Goal: Task Accomplishment & Management: Manage account settings

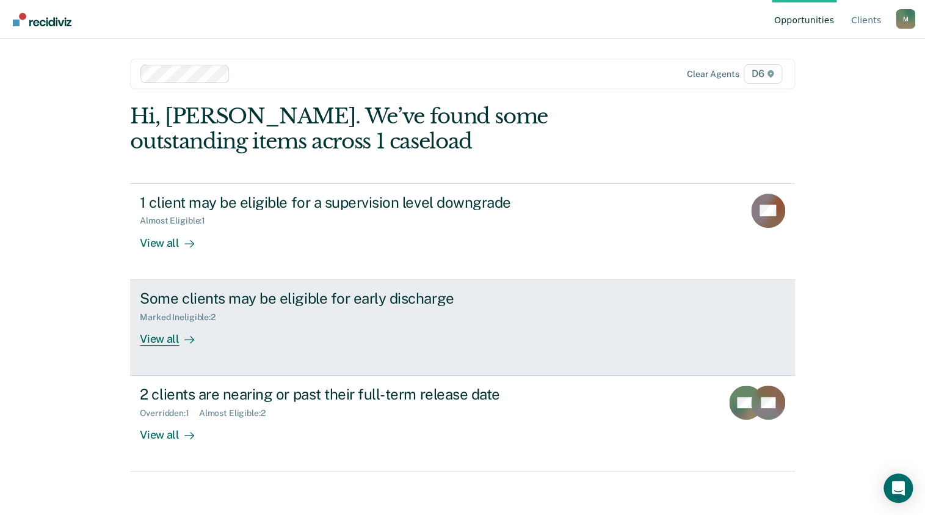
click at [171, 336] on div "View all" at bounding box center [174, 334] width 68 height 24
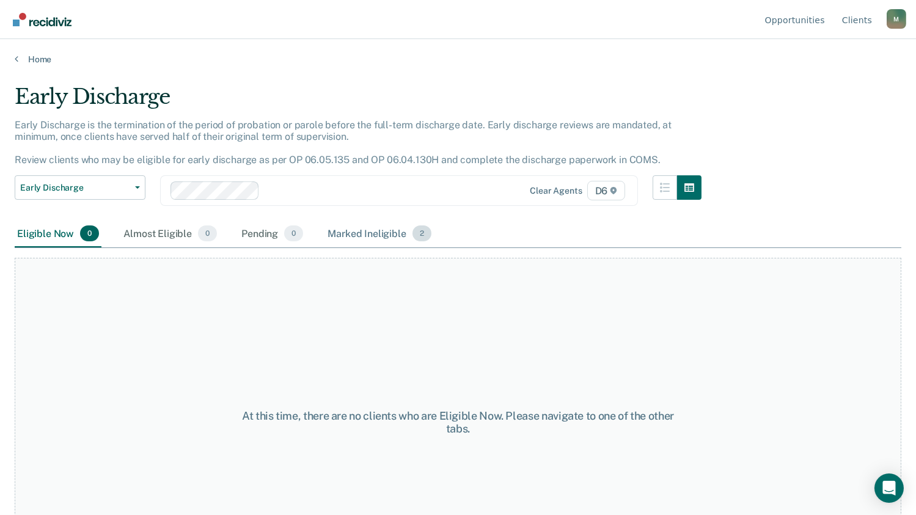
click at [387, 232] on div "Marked Ineligible 2" at bounding box center [379, 234] width 109 height 27
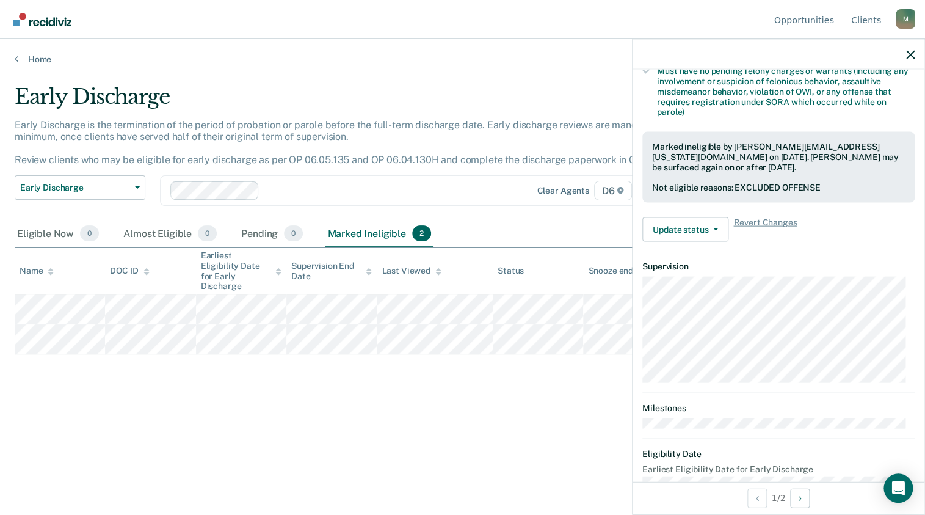
scroll to position [367, 0]
click at [714, 228] on icon "button" at bounding box center [715, 229] width 5 height 2
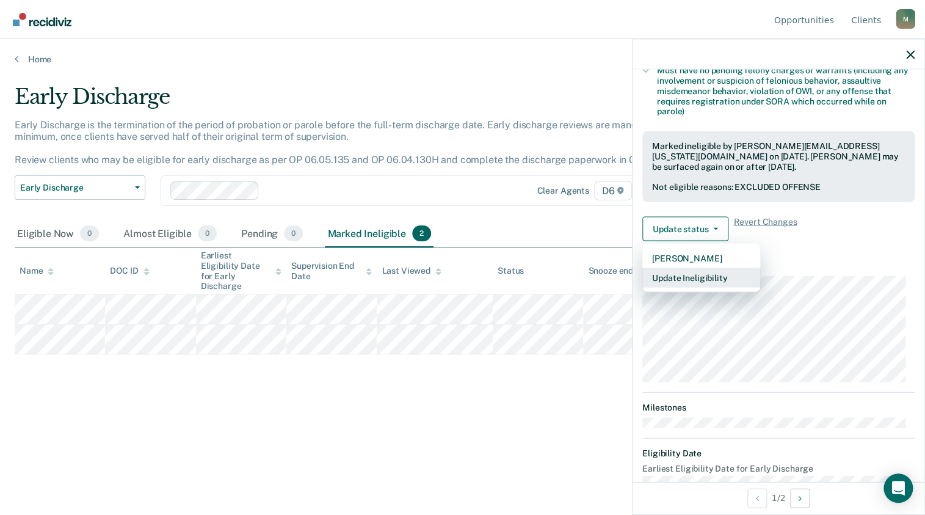
click at [709, 278] on button "Update Ineligibility" at bounding box center [702, 278] width 118 height 20
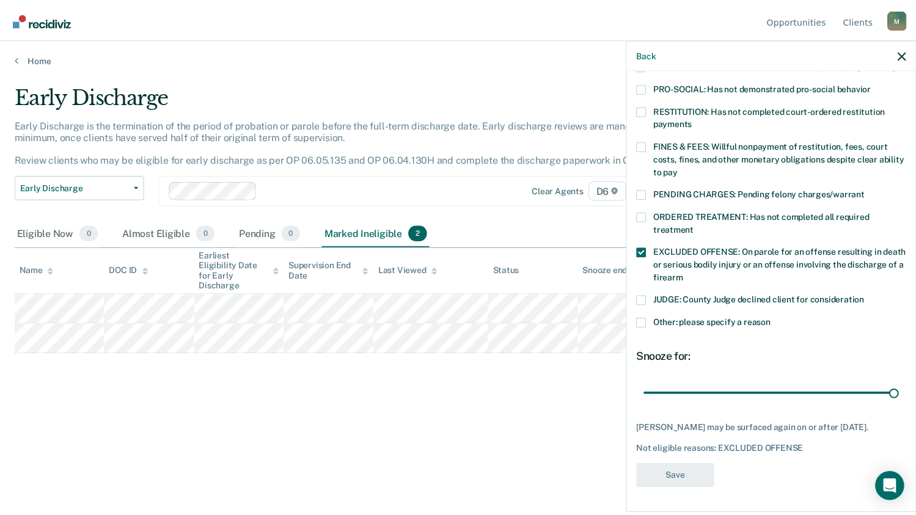
scroll to position [278, 0]
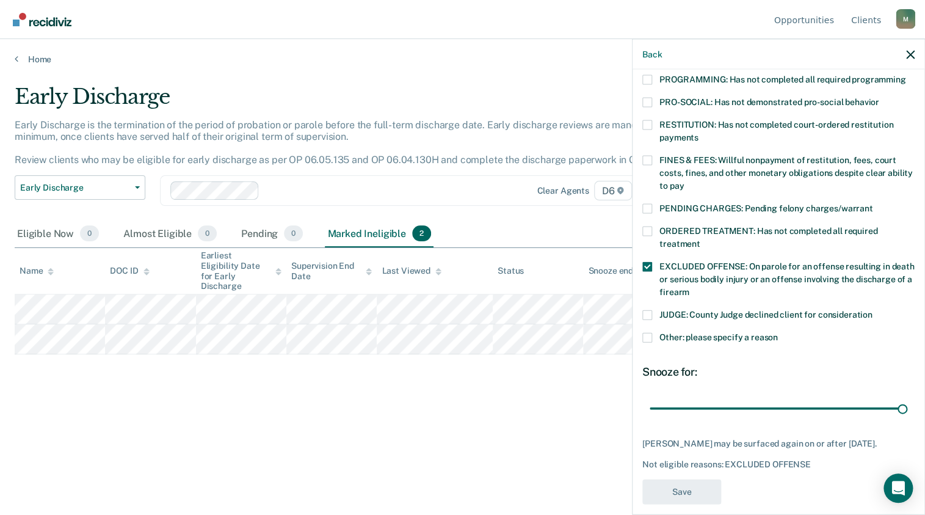
click at [701, 439] on div "[PERSON_NAME] may be surfaced again on or after [DATE]." at bounding box center [779, 444] width 272 height 10
type input "90"
drag, startPoint x: 888, startPoint y: 398, endPoint x: 907, endPoint y: 397, distance: 18.9
click at [907, 398] on input "range" at bounding box center [779, 408] width 258 height 21
drag, startPoint x: 910, startPoint y: 53, endPoint x: 868, endPoint y: 60, distance: 42.8
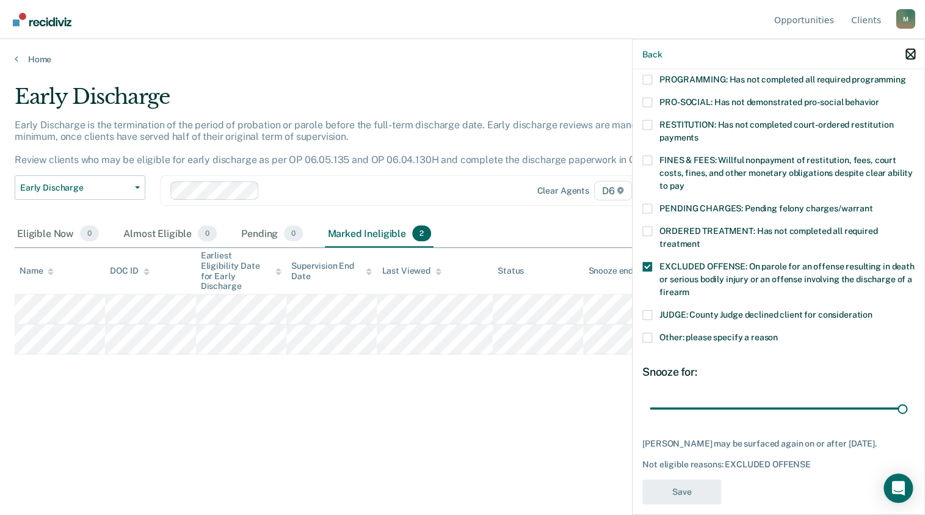
click at [910, 53] on icon "button" at bounding box center [911, 54] width 9 height 9
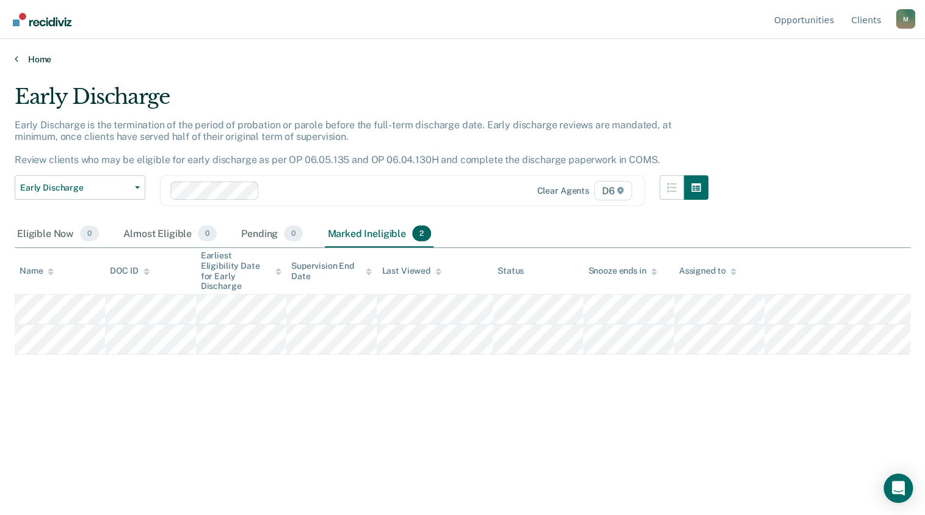
click at [23, 59] on link "Home" at bounding box center [463, 59] width 896 height 11
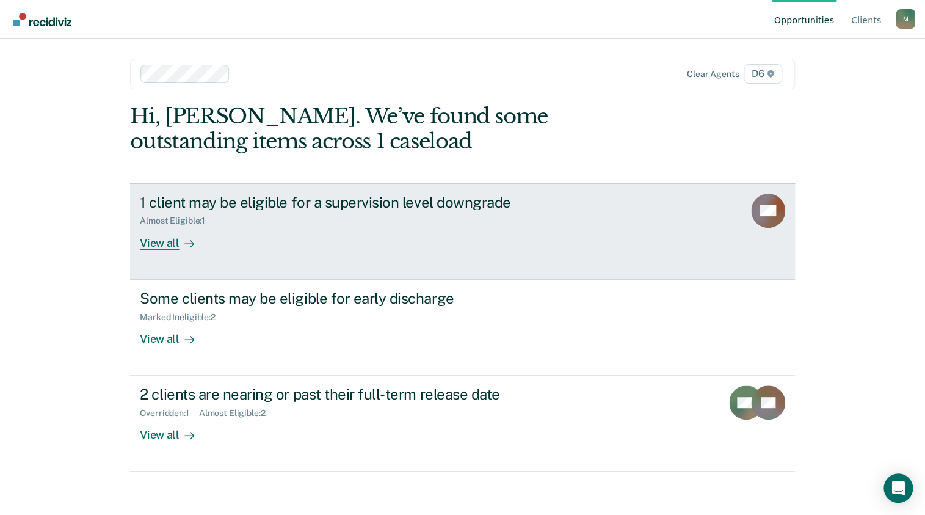
click at [166, 239] on div "View all" at bounding box center [174, 238] width 68 height 24
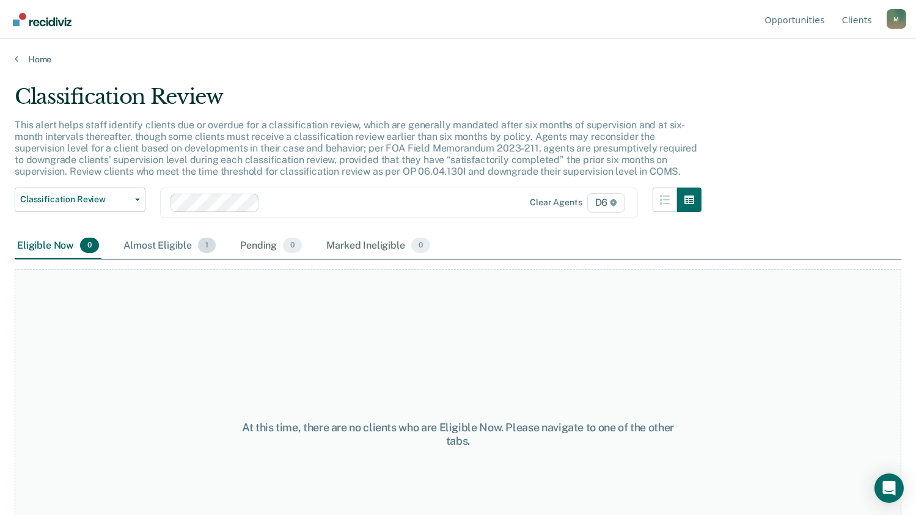
click at [173, 243] on div "Almost Eligible 1" at bounding box center [169, 246] width 97 height 27
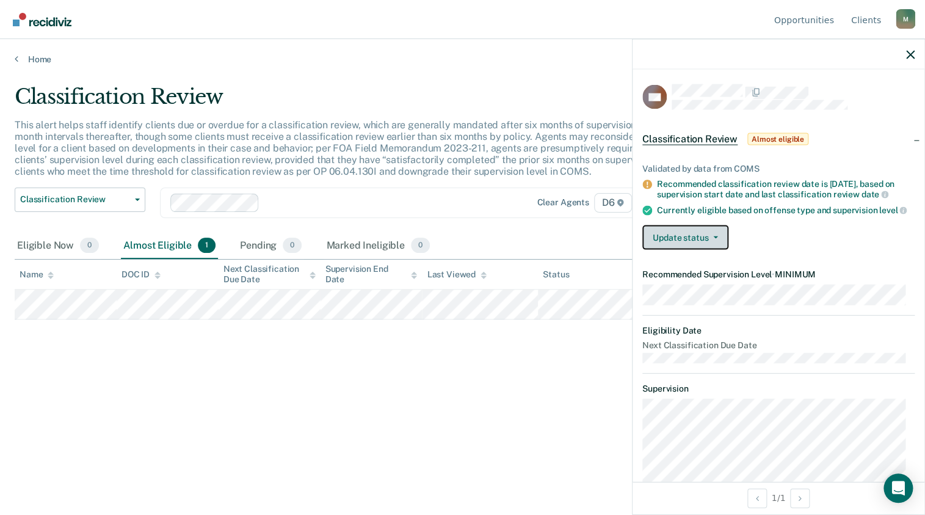
click at [705, 250] on button "Update status" at bounding box center [686, 237] width 86 height 24
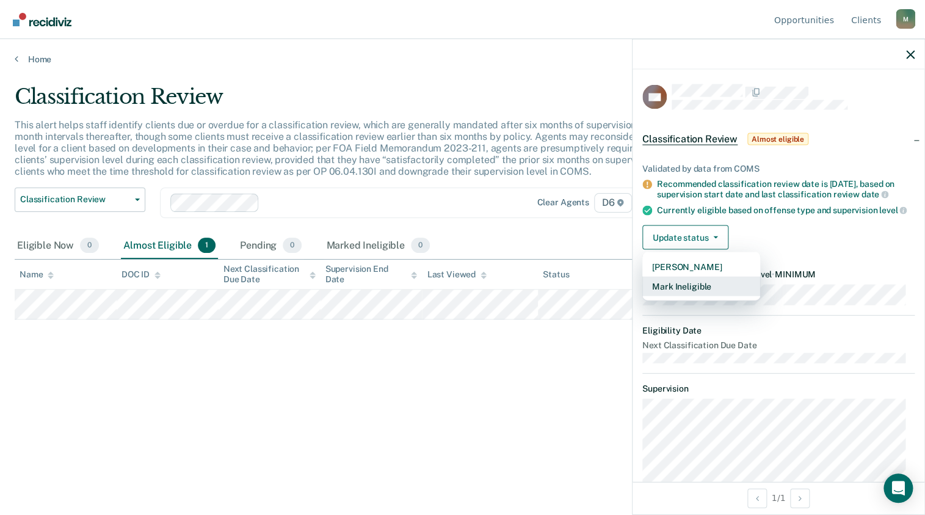
click at [696, 296] on button "Mark Ineligible" at bounding box center [702, 287] width 118 height 20
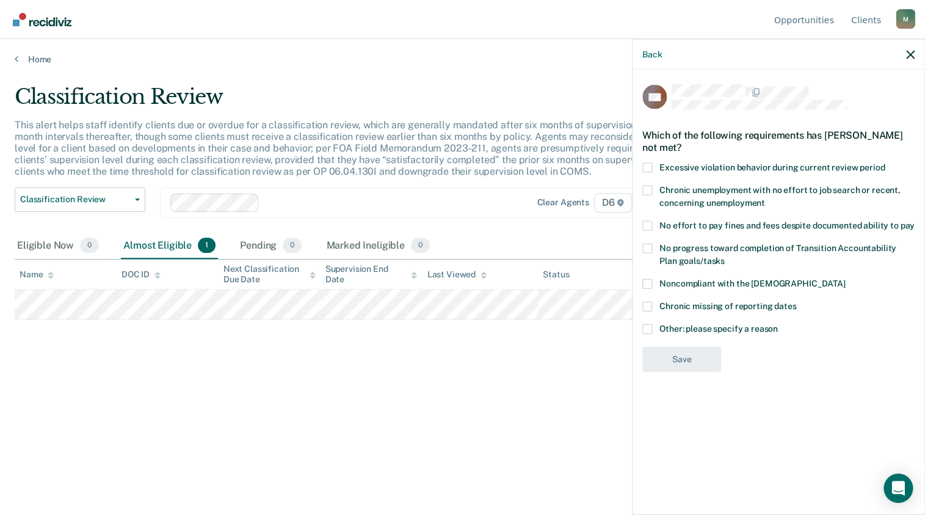
click at [646, 325] on span at bounding box center [648, 329] width 10 height 10
click at [778, 324] on input "Other: please specify a reason" at bounding box center [778, 324] width 0 height 0
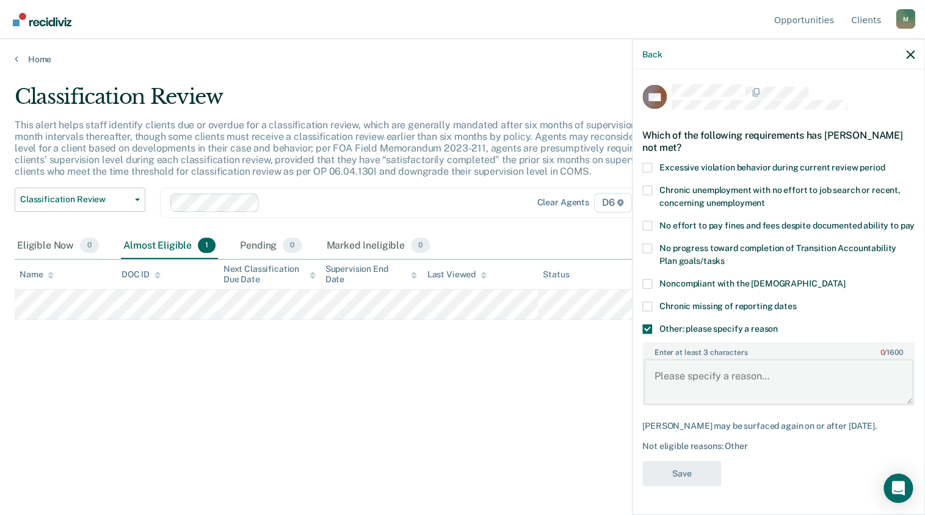
click at [709, 378] on textarea "Enter at least 3 characters 0 / 1600" at bounding box center [779, 381] width 270 height 45
type textarea "Juvenile Lifer"
click at [692, 469] on button "Save" at bounding box center [682, 473] width 79 height 25
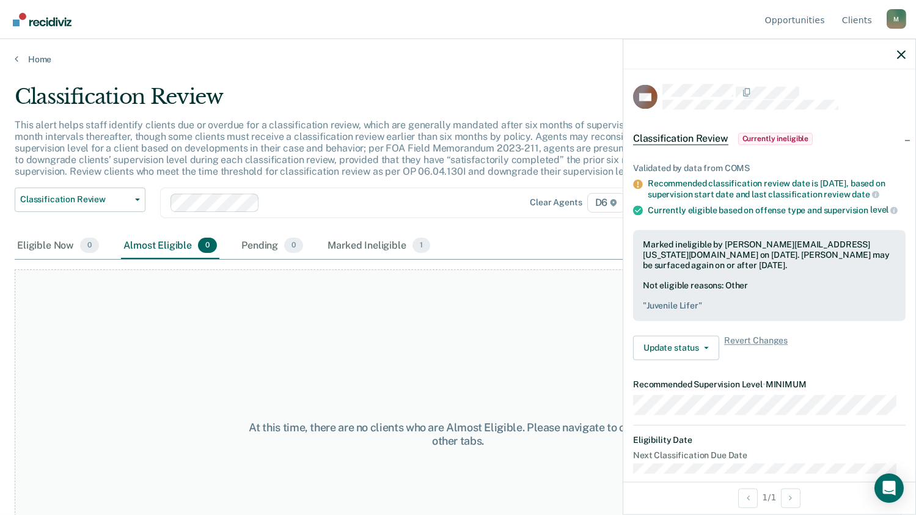
click at [379, 366] on div "At this time, there are no clients who are Almost Eligible. Please navigate to …" at bounding box center [458, 433] width 886 height 329
click at [899, 54] on icon "button" at bounding box center [901, 54] width 9 height 9
